Goal: Navigation & Orientation: Find specific page/section

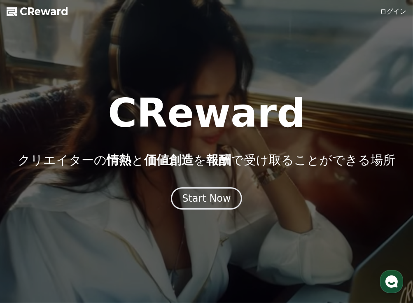
click at [391, 10] on link "ログイン" at bounding box center [393, 12] width 26 height 10
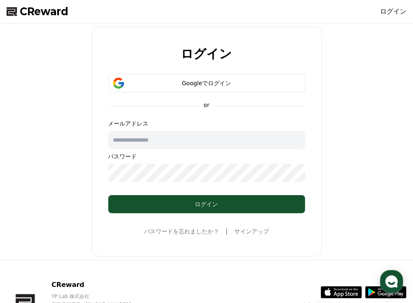
click at [286, 130] on div "メールアドレス パスワード" at bounding box center [206, 151] width 197 height 63
click at [277, 141] on input "text" at bounding box center [206, 140] width 197 height 18
type input "**********"
click at [209, 134] on input "**********" at bounding box center [206, 140] width 197 height 18
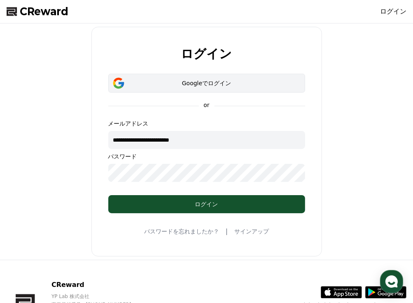
click at [212, 75] on button "Googleでログイン" at bounding box center [206, 83] width 197 height 19
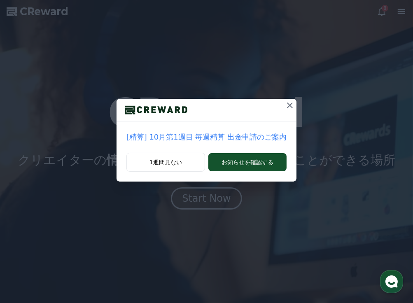
click at [290, 101] on icon at bounding box center [290, 106] width 10 height 10
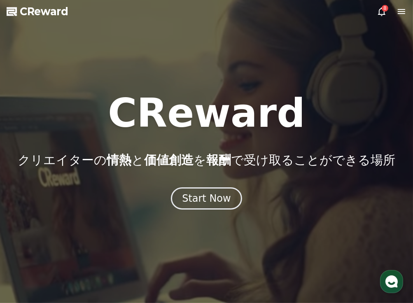
click at [379, 14] on icon at bounding box center [381, 11] width 7 height 9
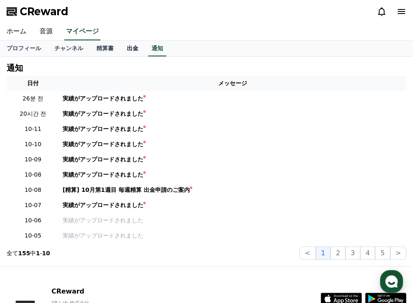
click at [121, 43] on link "出金" at bounding box center [132, 49] width 25 height 16
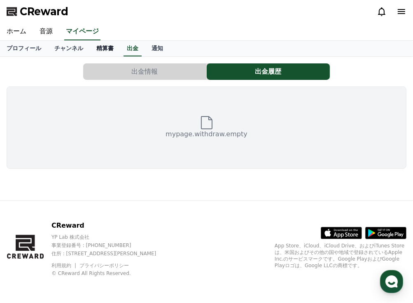
click at [90, 52] on link "精算書" at bounding box center [105, 49] width 31 height 16
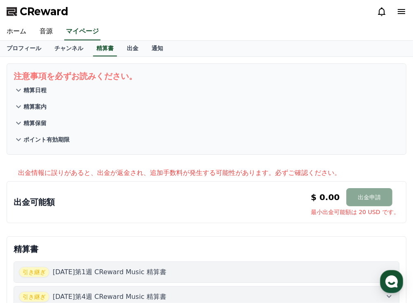
click at [52, 44] on link "チャンネル" at bounding box center [69, 49] width 42 height 16
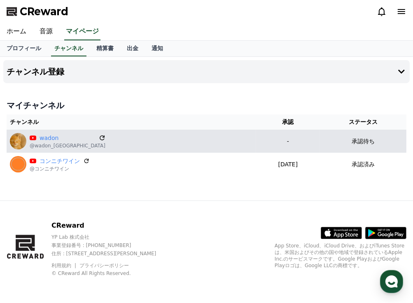
click at [99, 140] on icon at bounding box center [102, 137] width 7 height 7
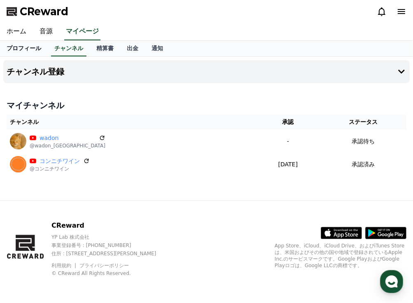
click at [16, 49] on link "プロフィール" at bounding box center [24, 49] width 48 height 16
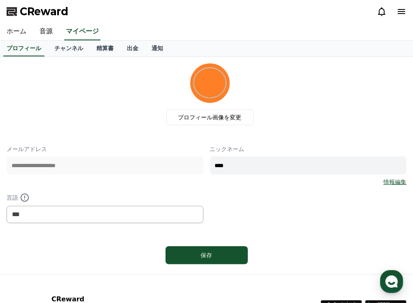
click at [14, 37] on link "ホーム" at bounding box center [16, 31] width 33 height 17
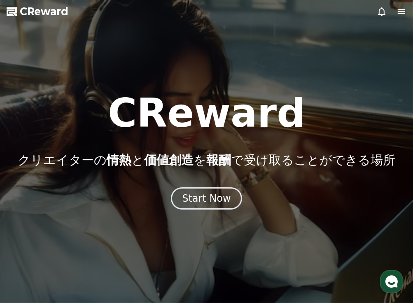
click at [403, 12] on icon at bounding box center [402, 12] width 10 height 10
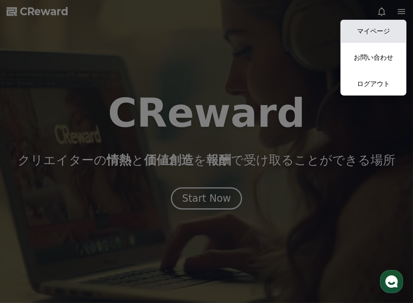
click at [378, 31] on link "マイページ" at bounding box center [374, 31] width 66 height 23
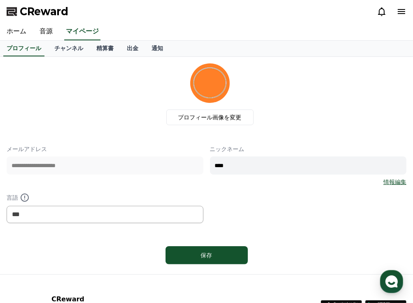
click at [56, 57] on div "**********" at bounding box center [206, 166] width 413 height 218
click at [56, 52] on link "チャンネル" at bounding box center [69, 49] width 42 height 16
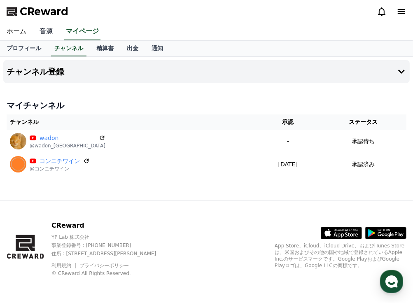
click at [41, 29] on link "音源" at bounding box center [46, 31] width 26 height 17
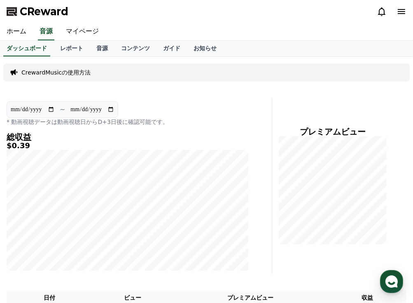
click at [27, 108] on input "**********" at bounding box center [32, 109] width 45 height 9
click at [51, 107] on input "**********" at bounding box center [32, 109] width 45 height 9
type input "**********"
click at [54, 49] on link "レポート" at bounding box center [72, 49] width 36 height 16
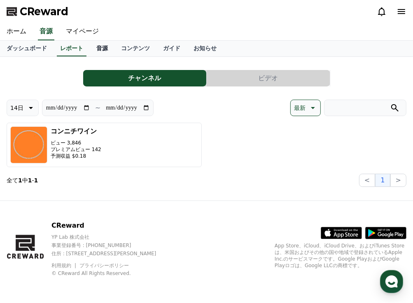
click at [90, 54] on link "音源" at bounding box center [102, 49] width 25 height 16
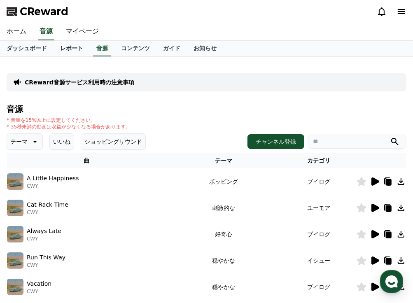
click at [59, 52] on link "レポート" at bounding box center [72, 49] width 36 height 16
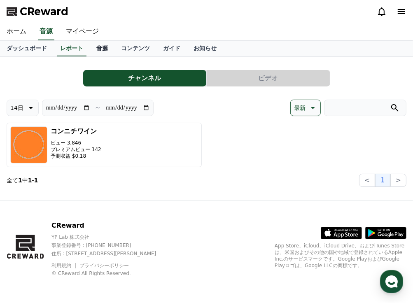
click at [90, 45] on link "音源" at bounding box center [102, 49] width 25 height 16
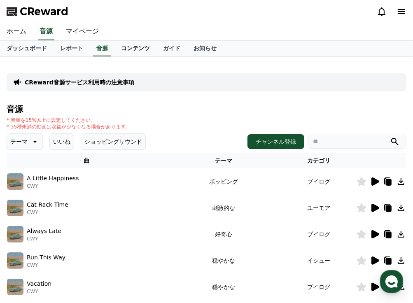
click at [115, 48] on link "コンテンツ" at bounding box center [136, 49] width 42 height 16
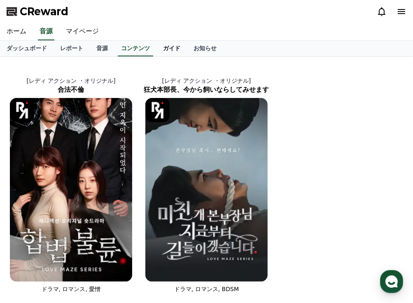
click at [157, 48] on link "ガイド" at bounding box center [172, 49] width 31 height 16
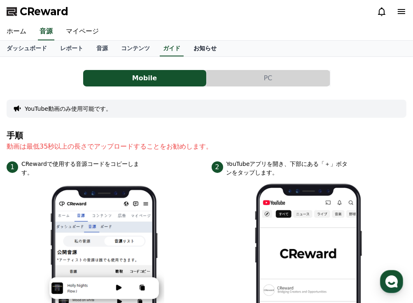
click at [187, 52] on link "お知らせ" at bounding box center [205, 49] width 36 height 16
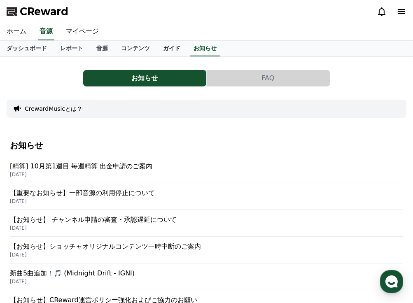
click at [157, 55] on link "ガイド" at bounding box center [172, 49] width 31 height 16
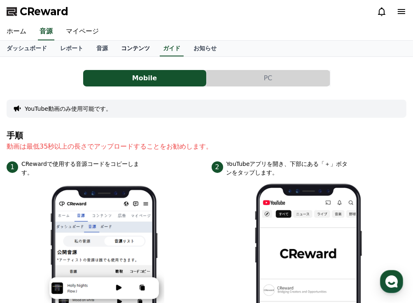
click at [115, 51] on link "コンテンツ" at bounding box center [136, 49] width 42 height 16
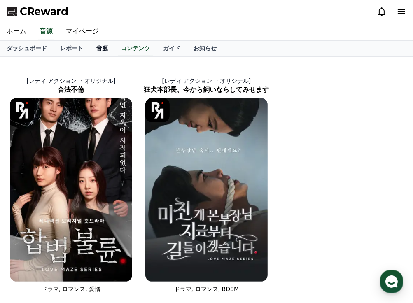
click at [91, 53] on link "音源" at bounding box center [102, 49] width 25 height 16
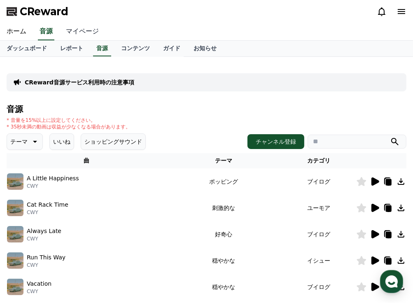
click at [73, 39] on link "マイページ" at bounding box center [82, 31] width 46 height 17
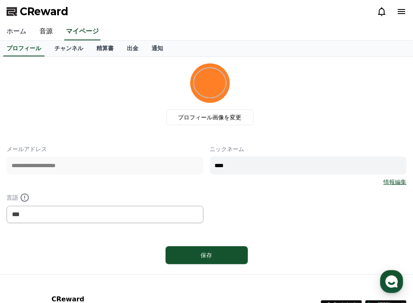
click at [19, 29] on link "ホーム" at bounding box center [16, 31] width 33 height 17
